Goal: Information Seeking & Learning: Learn about a topic

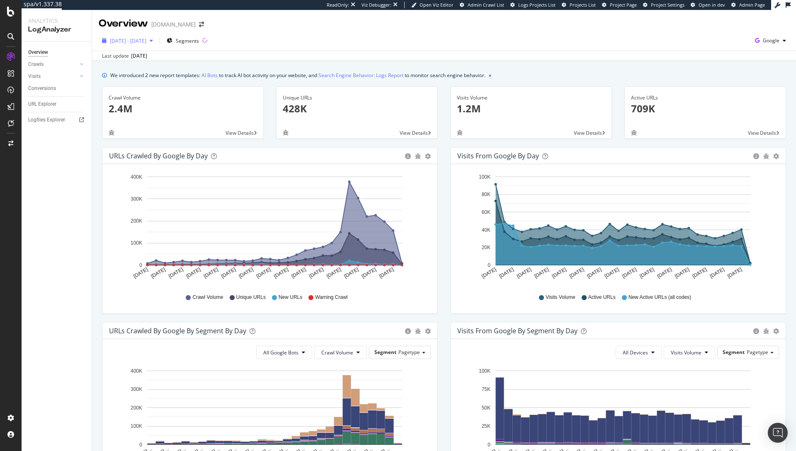
click at [156, 46] on div "2025 Aug. 25th - Sep. 23rd" at bounding box center [128, 40] width 58 height 12
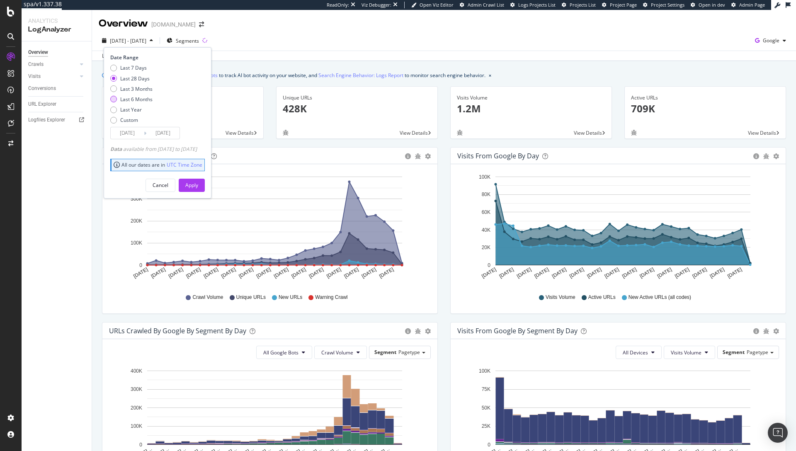
click at [143, 97] on div "Last 6 Months" at bounding box center [136, 99] width 32 height 7
type input "2025/03/24"
click at [196, 185] on button "Apply" at bounding box center [192, 185] width 26 height 13
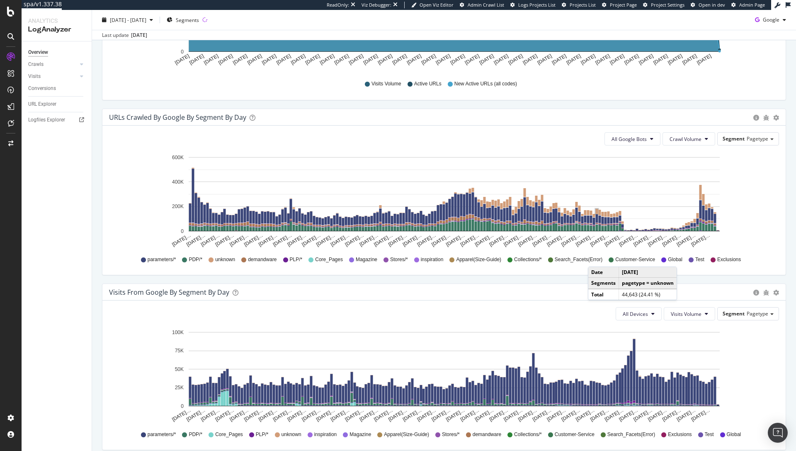
scroll to position [456, 0]
